Goal: Communication & Community: Answer question/provide support

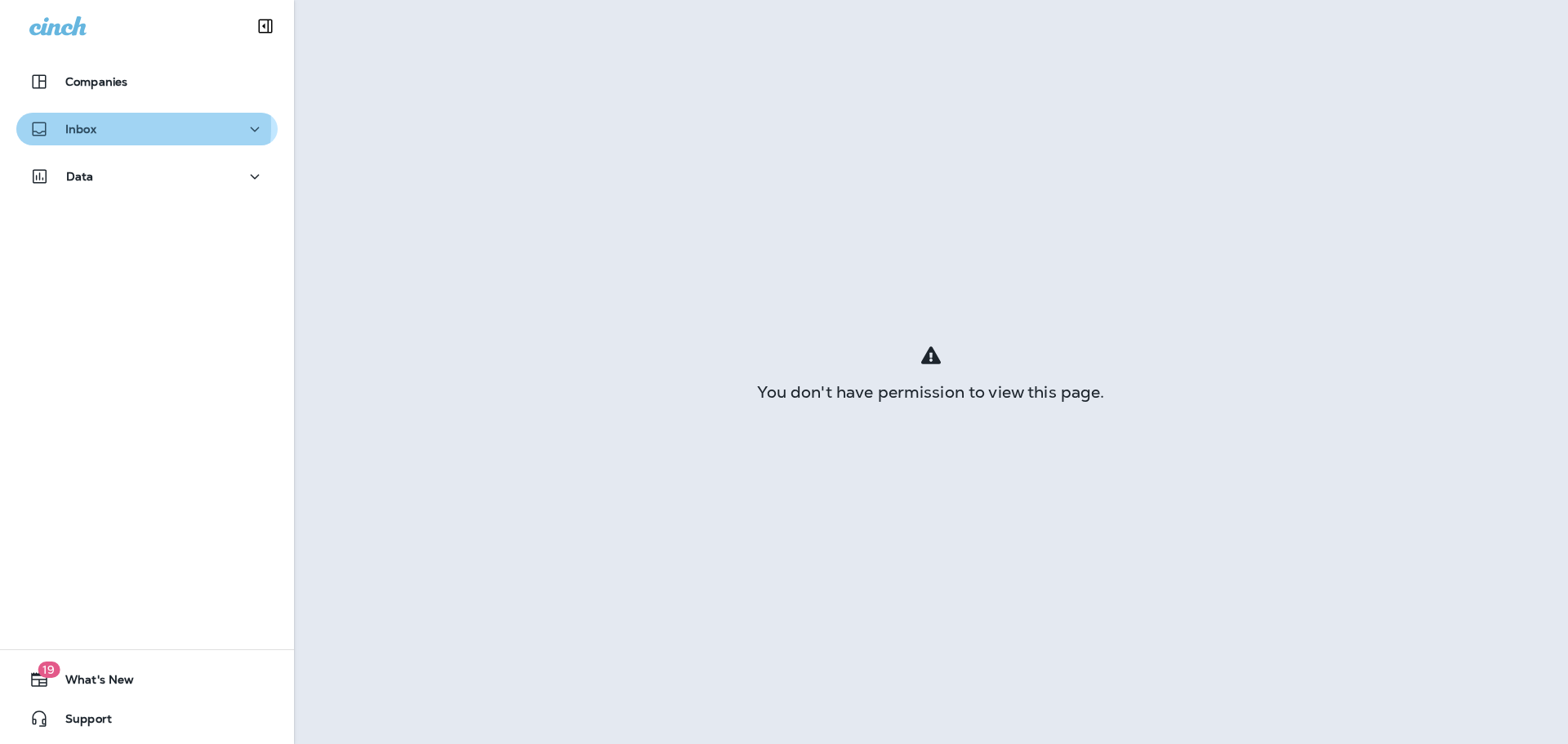
click at [87, 126] on p "Inbox" at bounding box center [80, 129] width 31 height 13
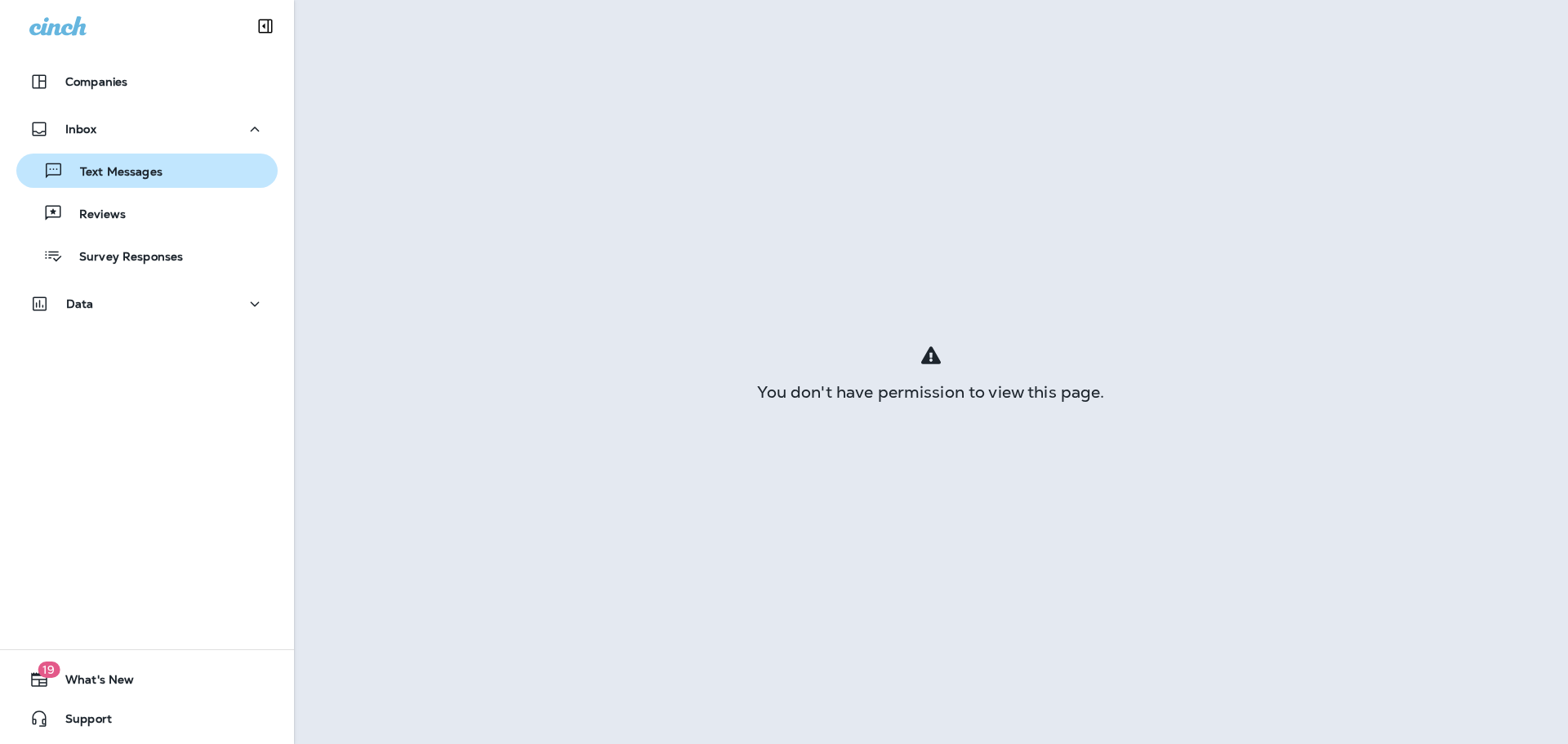
click at [121, 172] on p "Text Messages" at bounding box center [113, 173] width 99 height 16
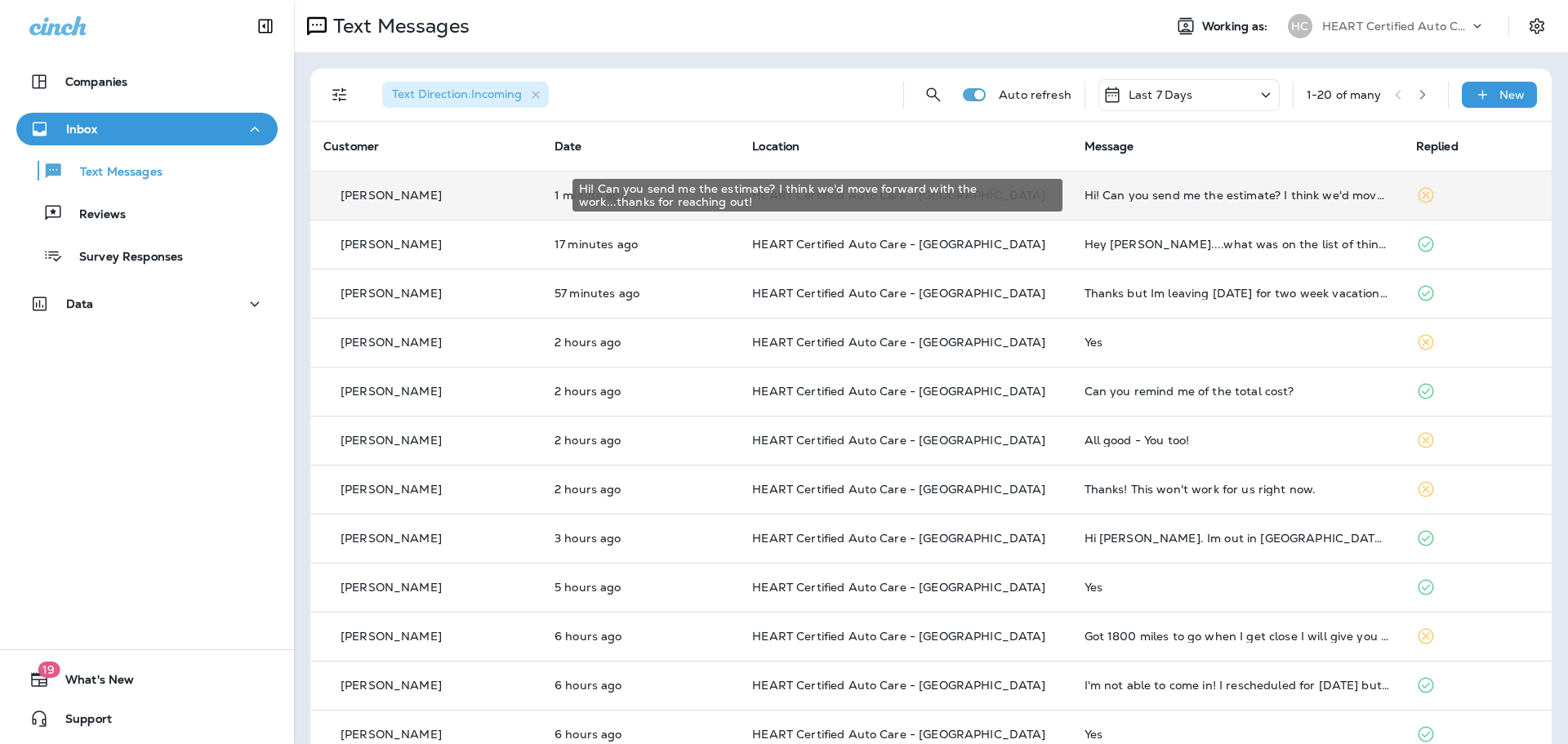
click at [1102, 195] on div "Hi! Can you send me the estimate? I think we'd move forward with the work...tha…" at bounding box center [1237, 195] width 305 height 13
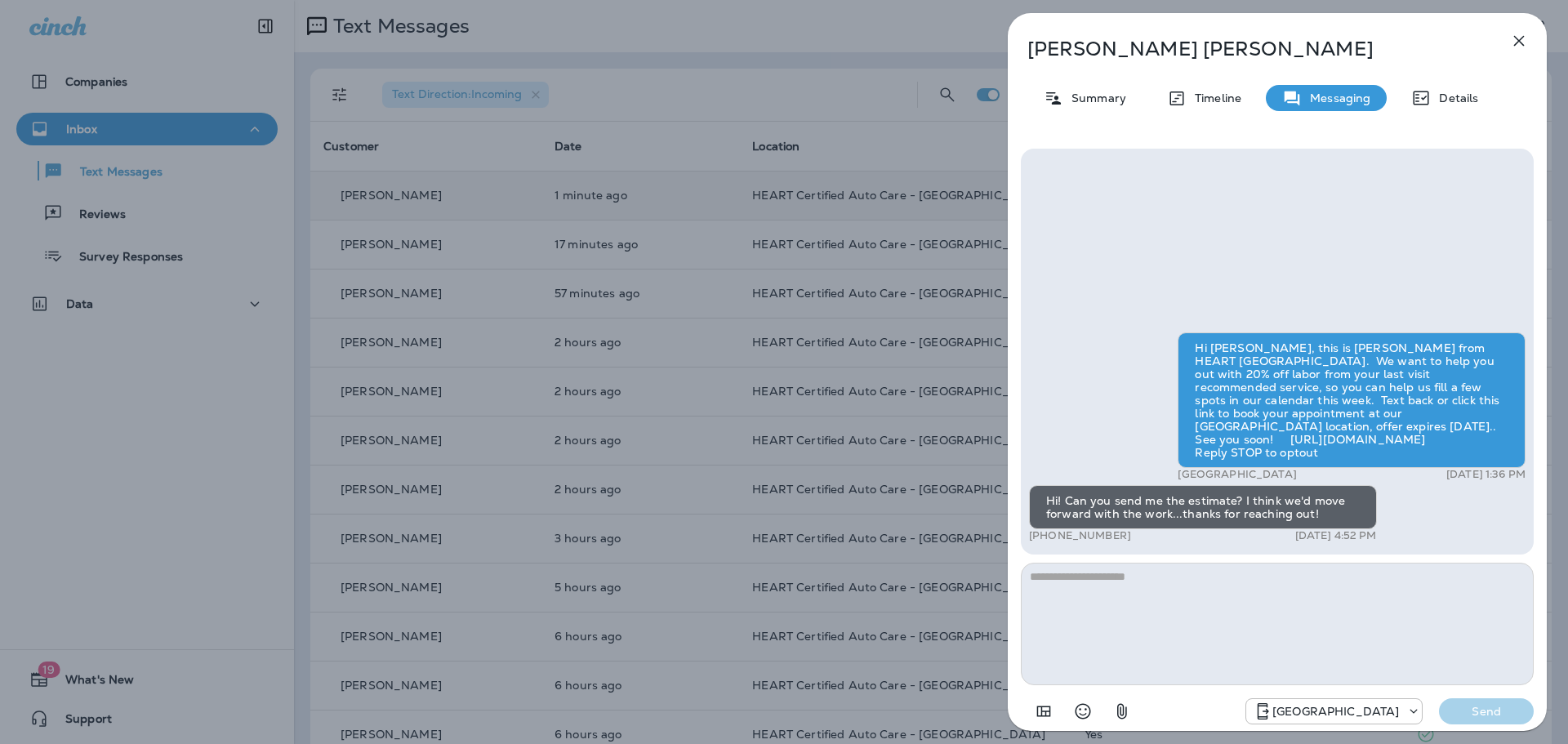
click at [1519, 40] on icon "button" at bounding box center [1520, 42] width 10 height 10
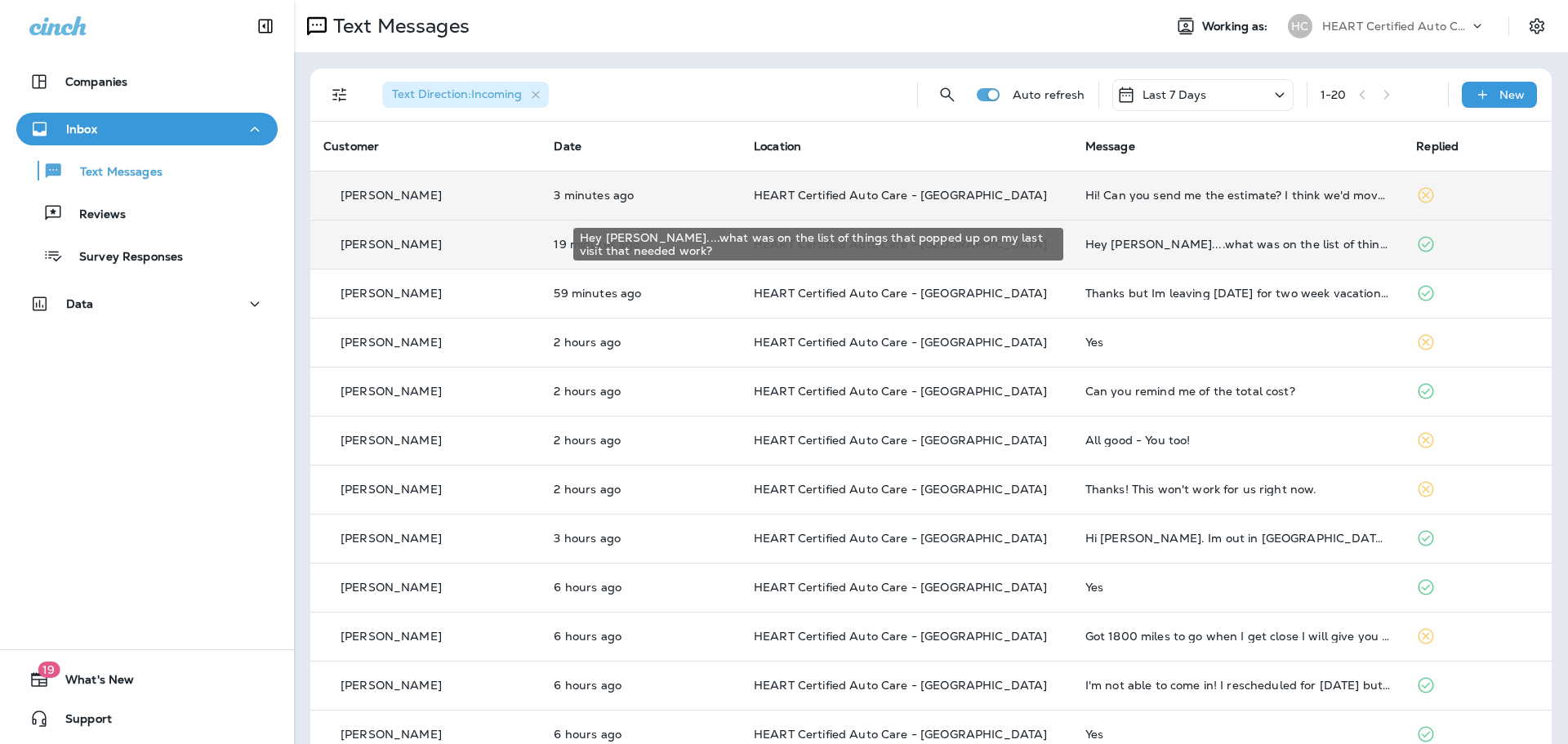
click at [1178, 243] on div "Hey [PERSON_NAME]....what was on the list of things that popped up on my last v…" at bounding box center [1237, 244] width 305 height 13
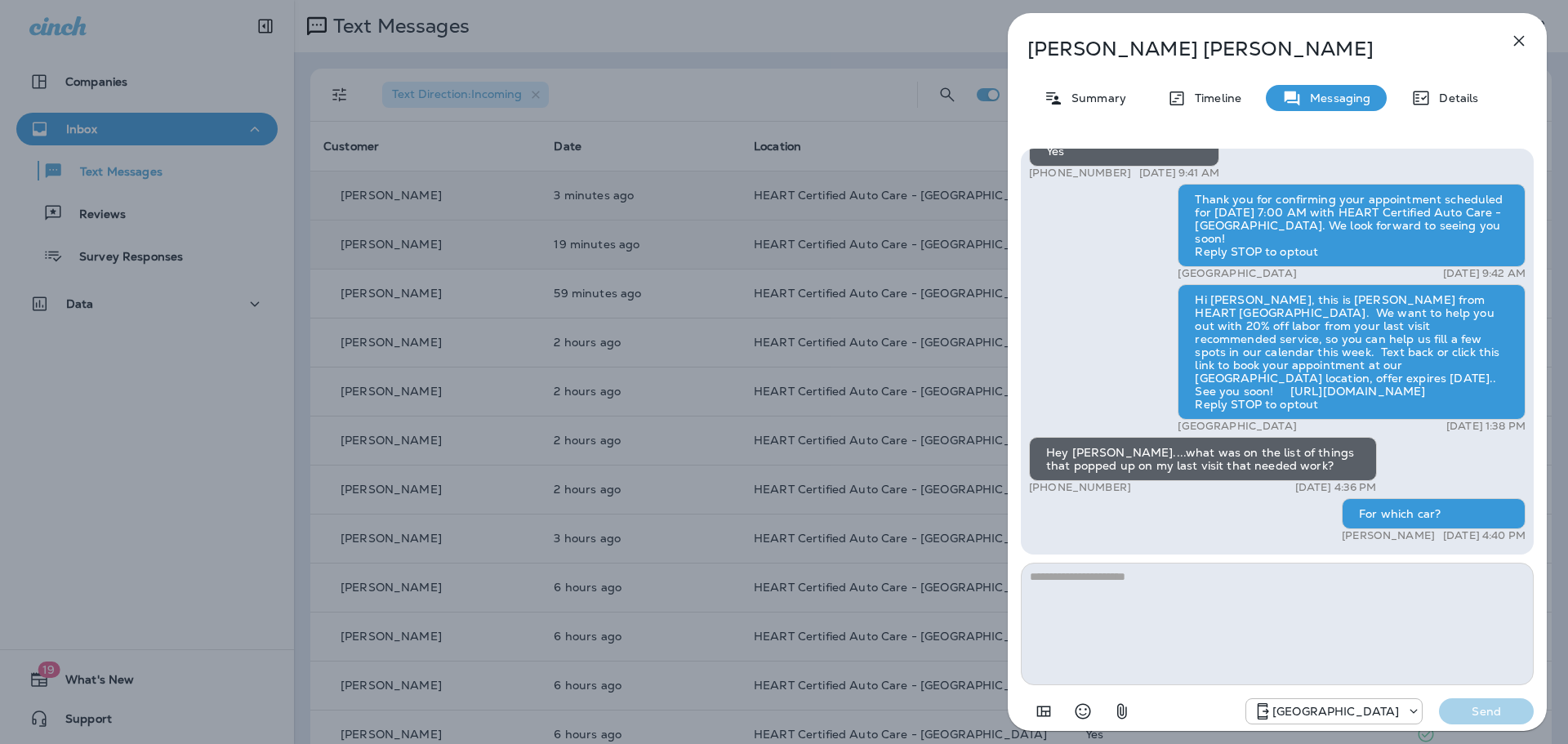
click at [1521, 36] on icon "button" at bounding box center [1519, 41] width 20 height 20
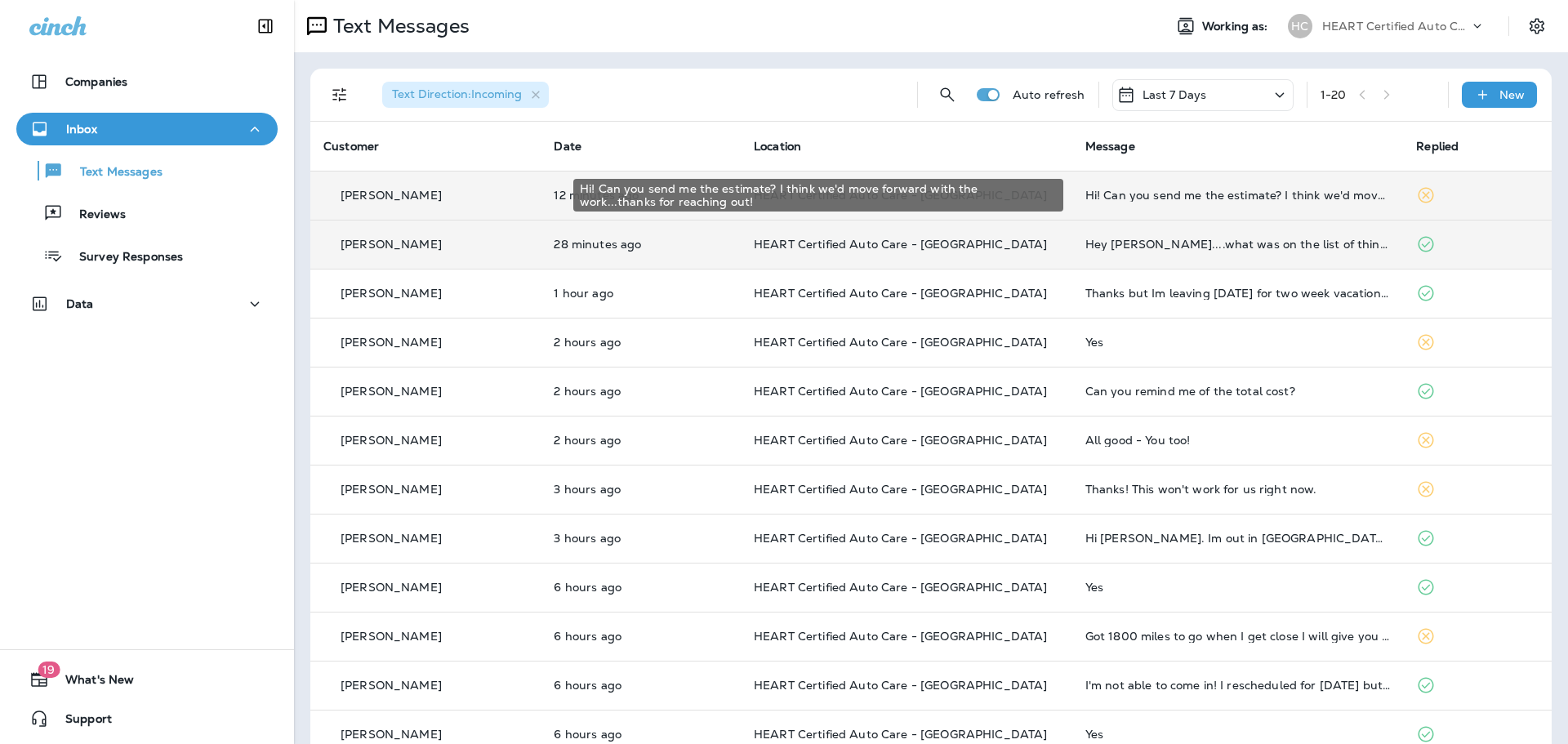
click at [1110, 196] on div "Hi! Can you send me the estimate? I think we'd move forward with the work...tha…" at bounding box center [1237, 195] width 305 height 13
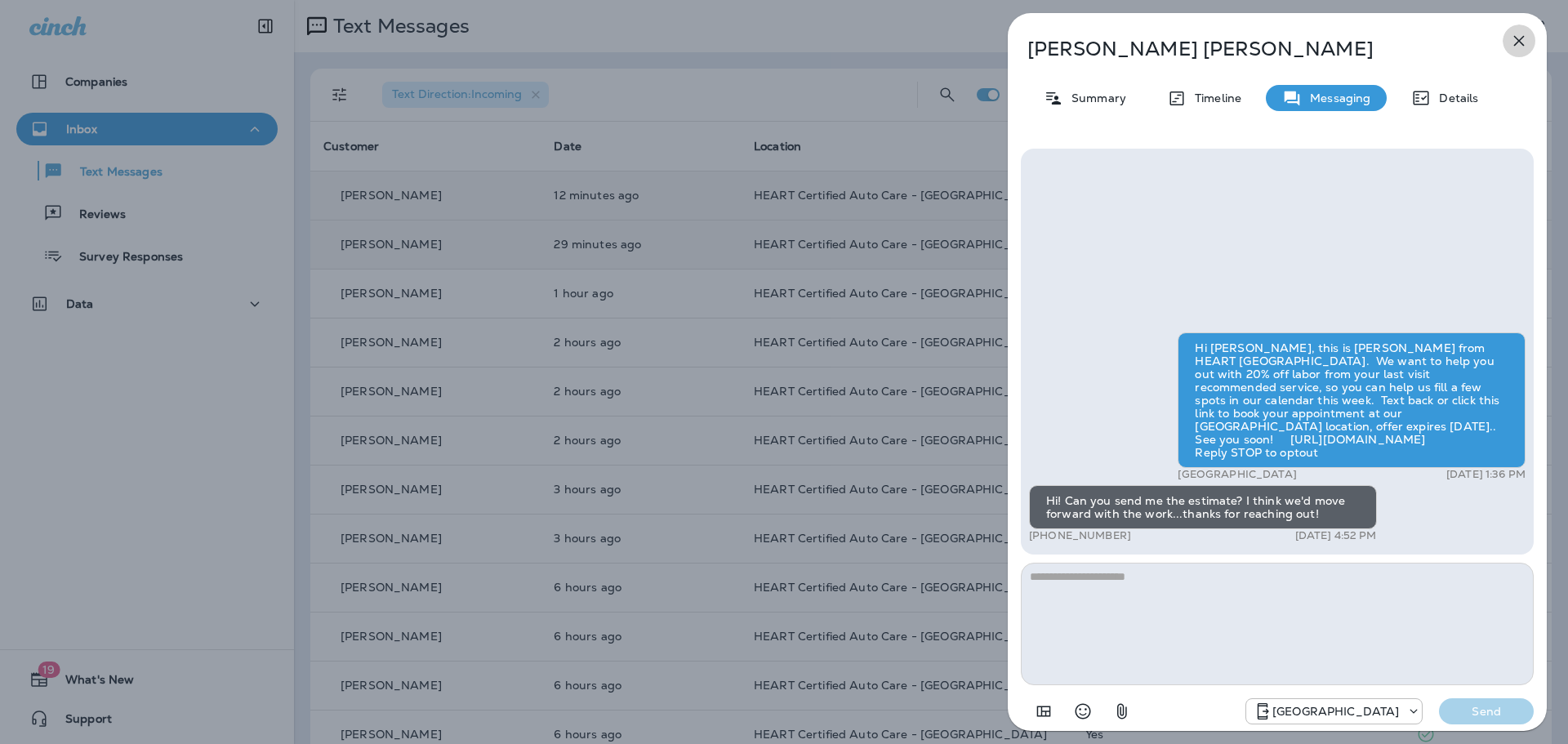
click at [1523, 42] on icon "button" at bounding box center [1519, 41] width 20 height 20
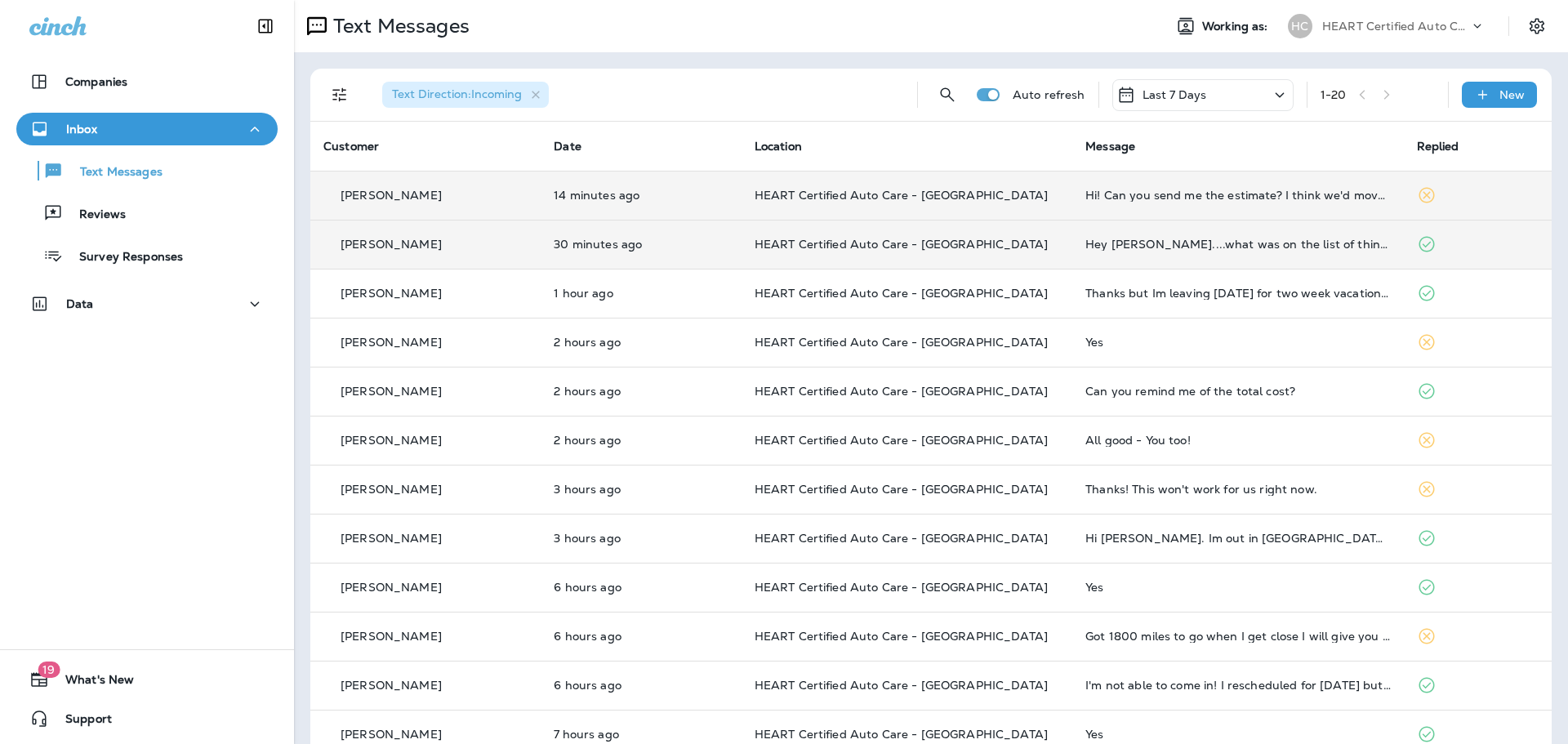
click at [1128, 170] on td "Hi! Can you send me the estimate? I think we'd move forward with the work...tha…" at bounding box center [1237, 195] width 331 height 49
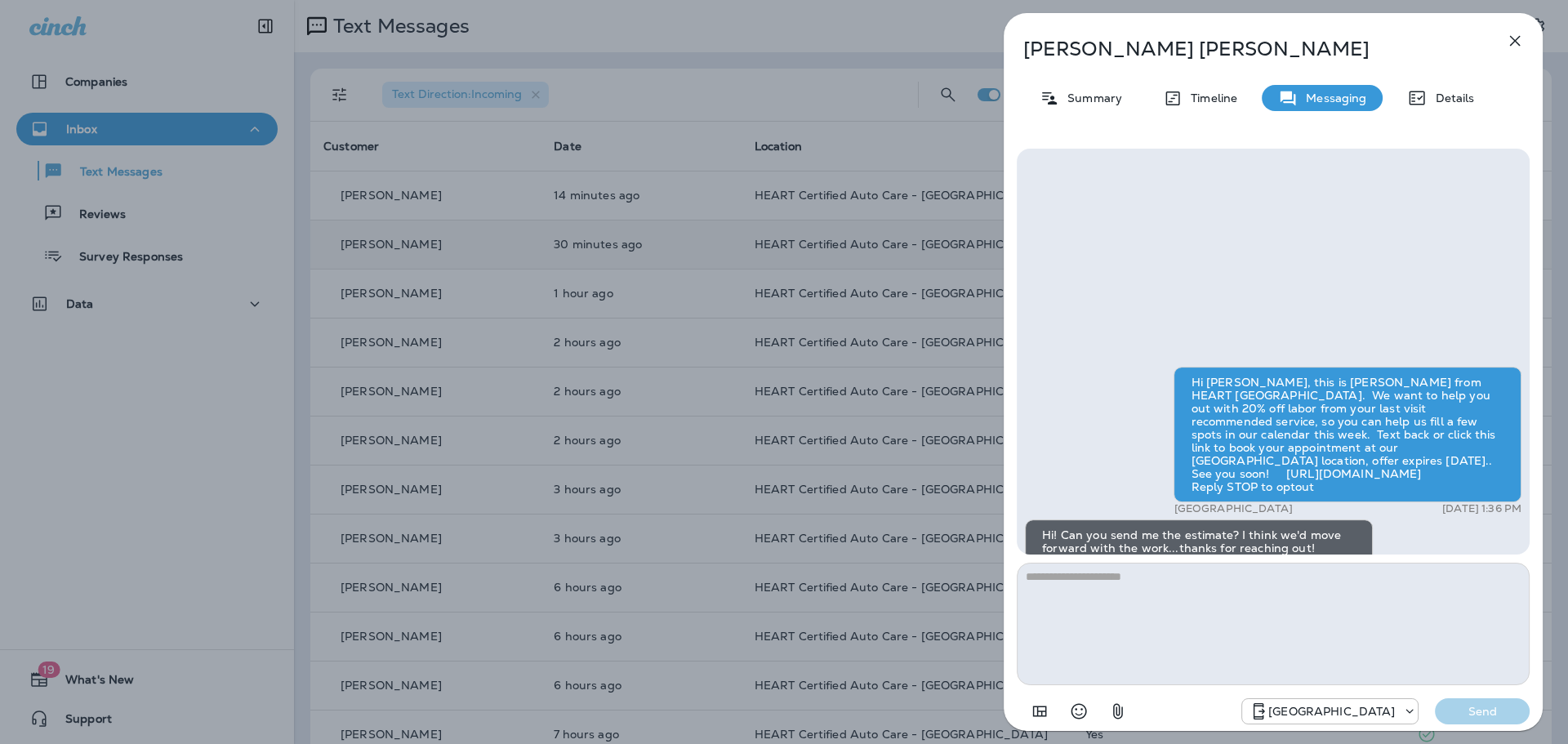
click at [1121, 182] on div "Hi [PERSON_NAME], this is [PERSON_NAME] from HEART [GEOGRAPHIC_DATA]. We want t…" at bounding box center [1273, 351] width 513 height 406
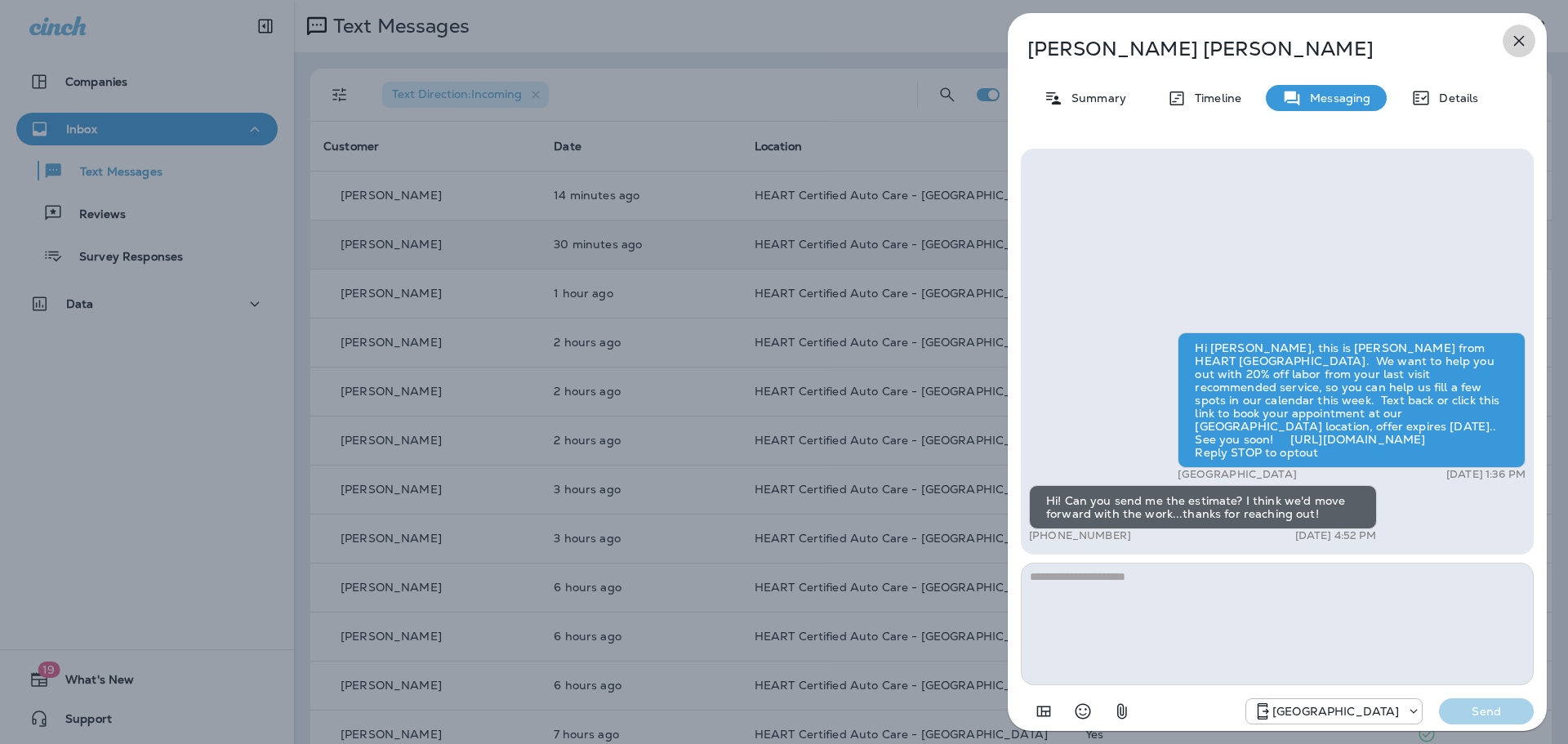
click at [1513, 33] on icon "button" at bounding box center [1519, 41] width 20 height 20
